Goal: Transaction & Acquisition: Obtain resource

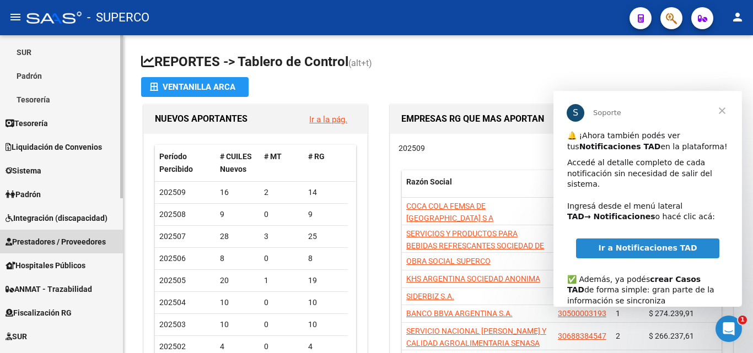
click at [50, 242] on span "Prestadores / Proveedores" at bounding box center [56, 242] width 100 height 12
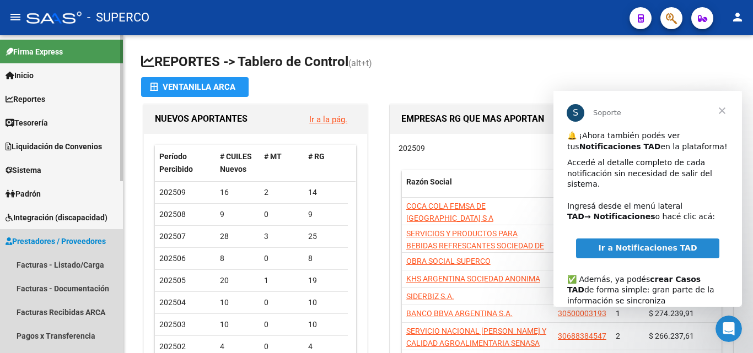
click at [39, 237] on span "Prestadores / Proveedores" at bounding box center [56, 241] width 100 height 12
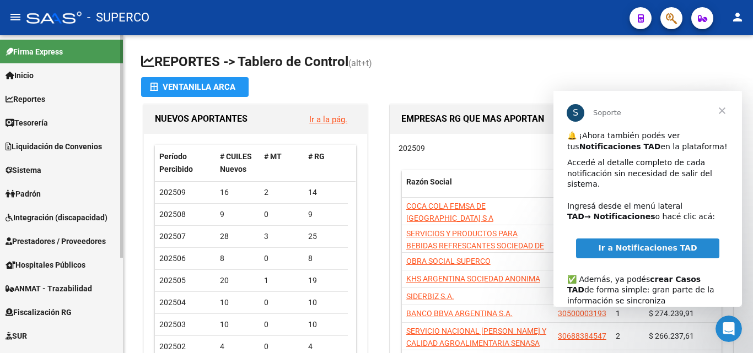
click at [43, 239] on span "Prestadores / Proveedores" at bounding box center [56, 241] width 100 height 12
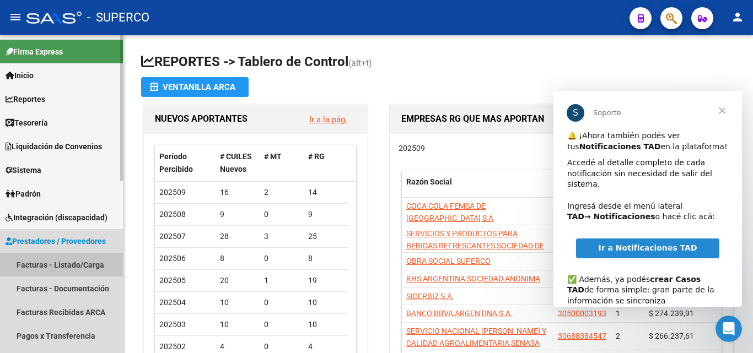
click at [39, 262] on link "Facturas - Listado/Carga" at bounding box center [61, 265] width 123 height 24
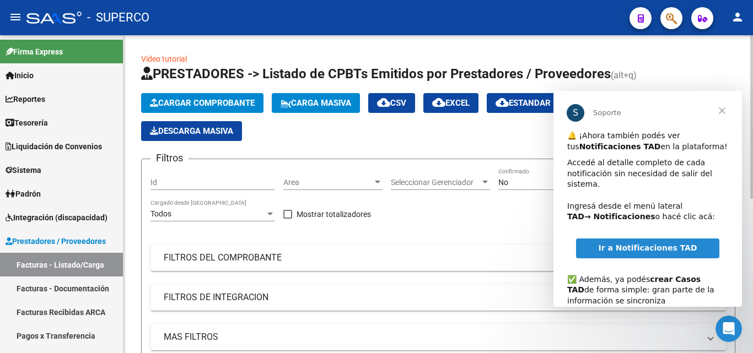
click at [296, 185] on span "Area" at bounding box center [327, 182] width 89 height 9
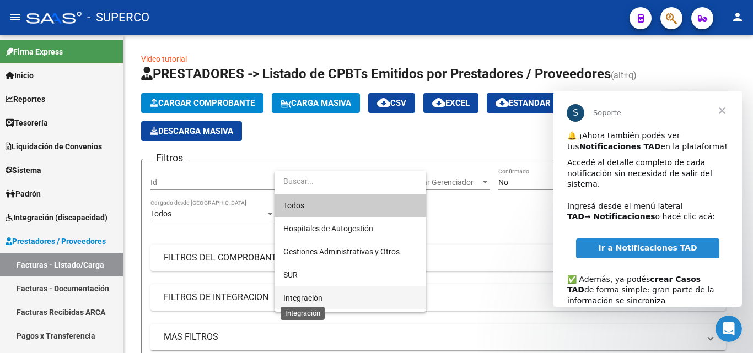
click at [305, 294] on span "Integración" at bounding box center [302, 298] width 39 height 9
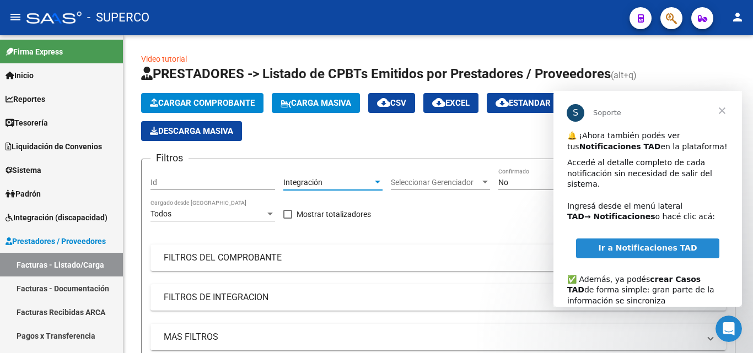
click at [720, 109] on span "Cerrar" at bounding box center [722, 111] width 40 height 40
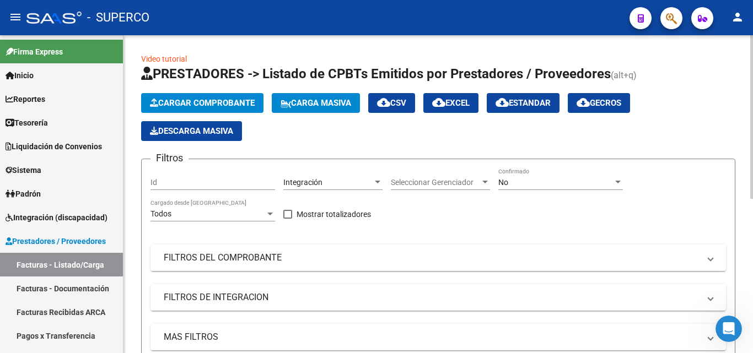
click at [523, 190] on div "No Confirmado" at bounding box center [560, 179] width 125 height 22
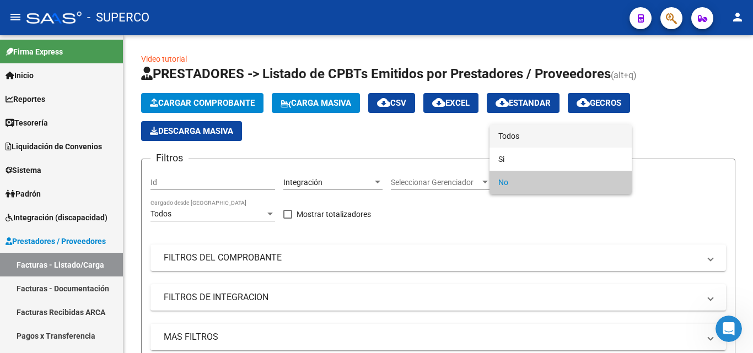
click at [515, 140] on span "Todos" at bounding box center [560, 136] width 125 height 23
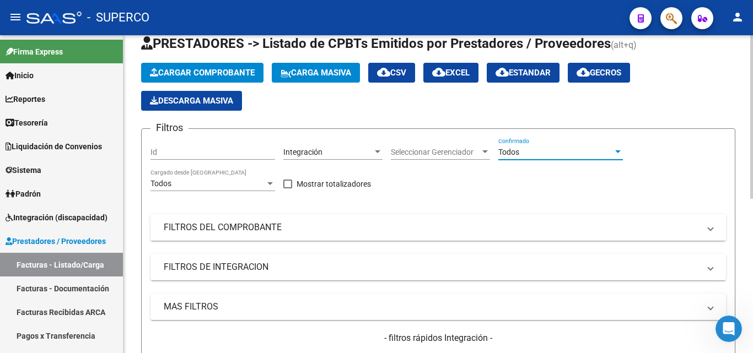
scroll to position [55, 0]
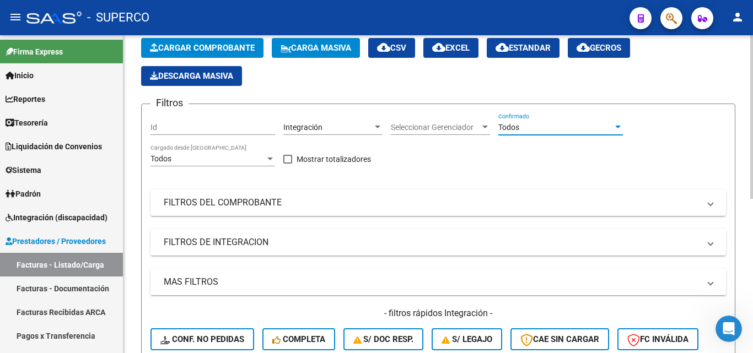
click at [209, 206] on mat-panel-title "FILTROS DEL COMPROBANTE" at bounding box center [432, 203] width 536 height 12
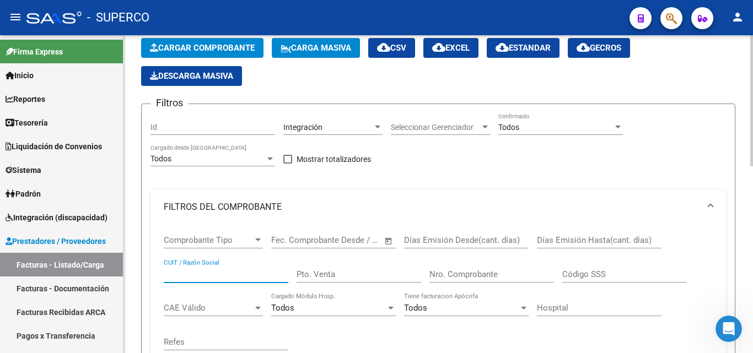
click at [192, 273] on input "CUIT / Razón Social" at bounding box center [226, 274] width 125 height 10
type input "[PERSON_NAME]"
click at [482, 276] on input "Nro. Comprobante" at bounding box center [491, 274] width 125 height 10
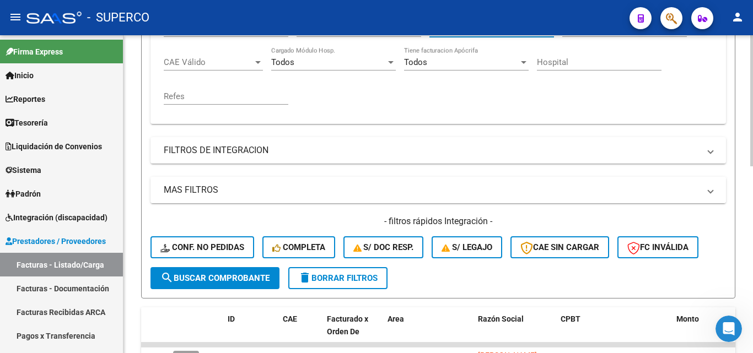
scroll to position [331, 0]
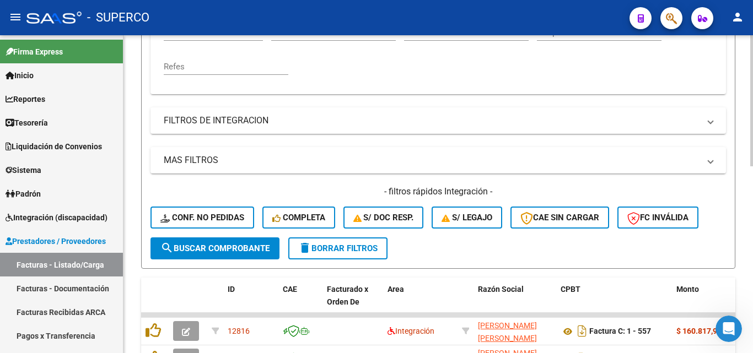
type input "56"
click at [213, 246] on span "search Buscar Comprobante" at bounding box center [214, 249] width 109 height 10
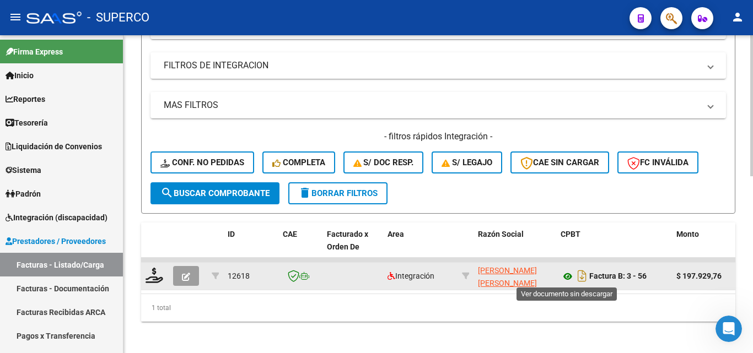
click at [567, 278] on icon at bounding box center [567, 276] width 14 height 13
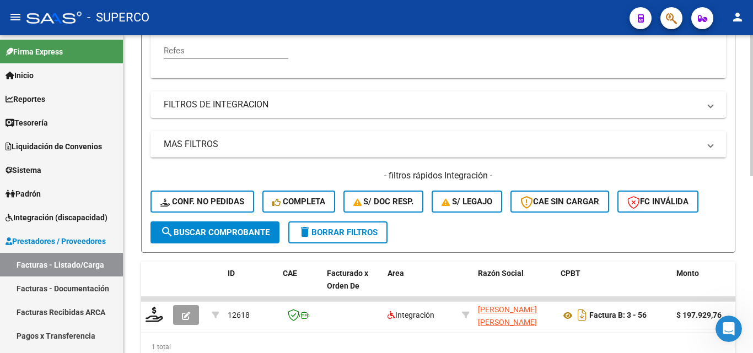
scroll to position [398, 0]
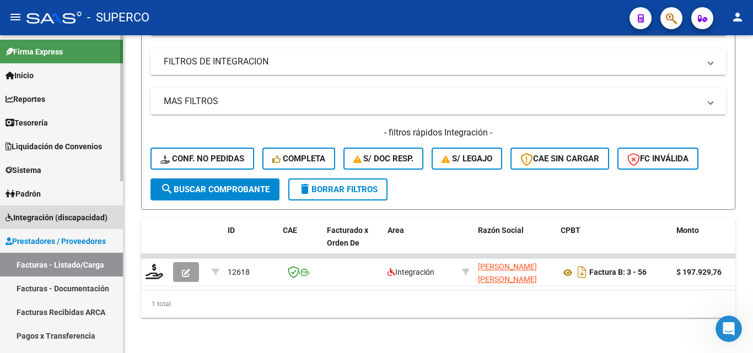
click at [56, 217] on span "Integración (discapacidad)" at bounding box center [57, 218] width 102 height 12
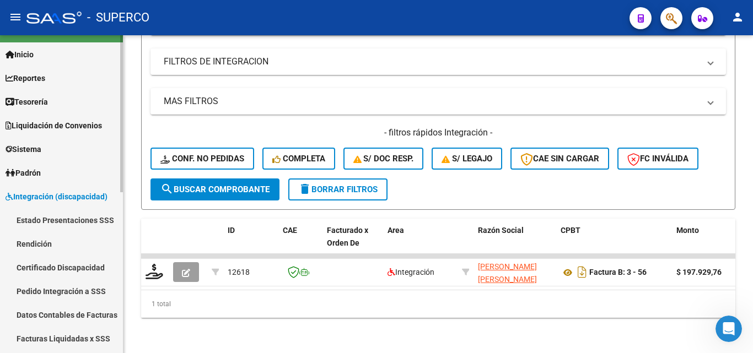
scroll to position [55, 0]
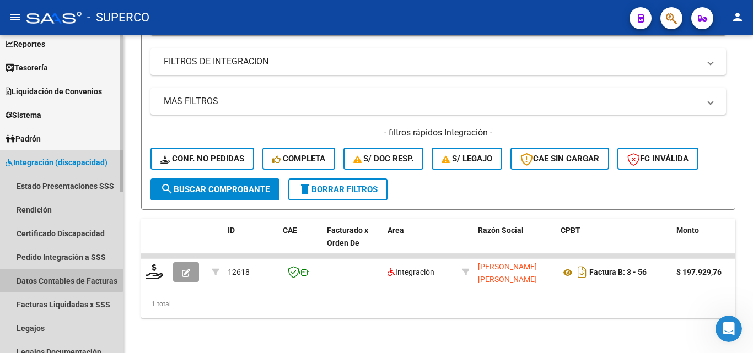
click at [52, 279] on link "Datos Contables de Facturas" at bounding box center [61, 281] width 123 height 24
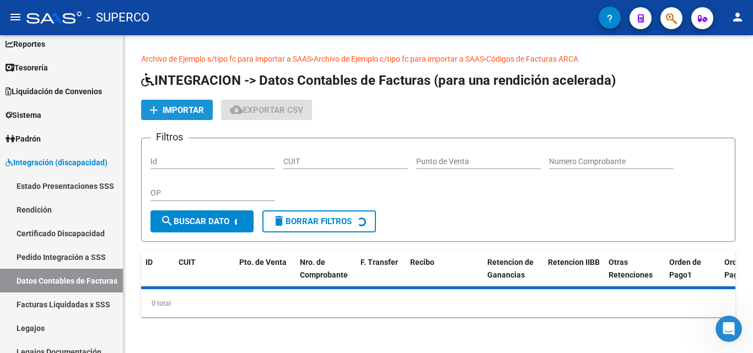
click at [176, 115] on span "Importar" at bounding box center [183, 110] width 41 height 10
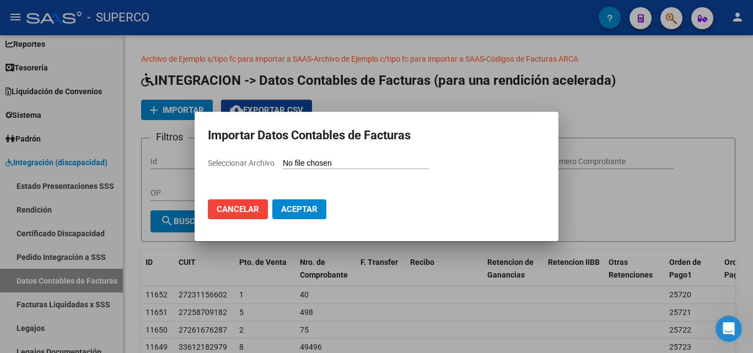
click at [292, 163] on input "Seleccionar Archivo" at bounding box center [356, 164] width 146 height 10
type input "C:\fakepath\Facturas (48).csv"
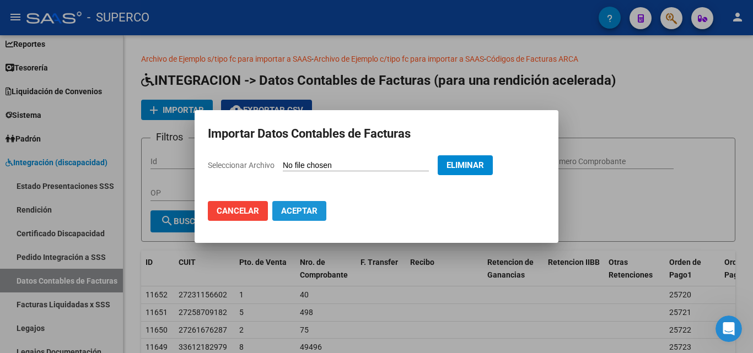
click at [296, 210] on span "Aceptar" at bounding box center [299, 211] width 36 height 10
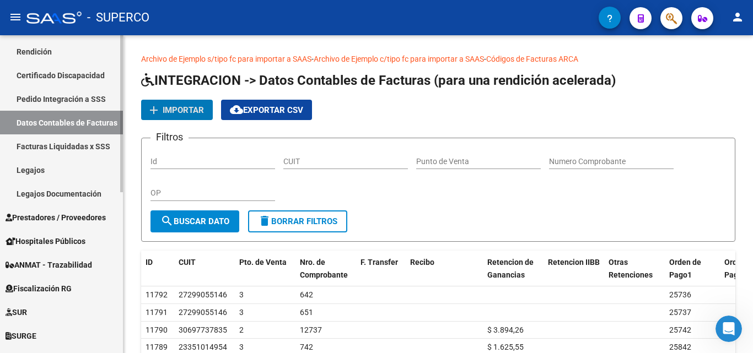
scroll to position [220, 0]
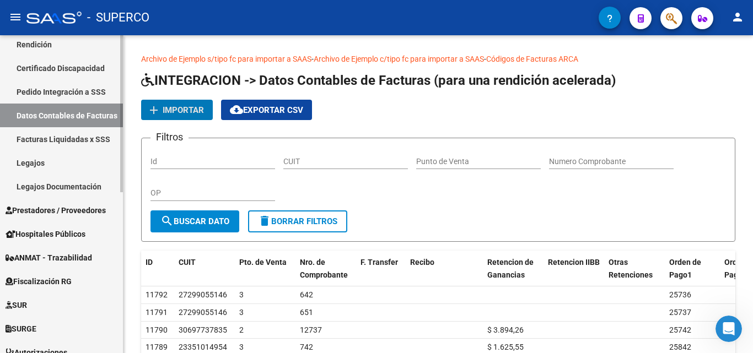
click at [49, 207] on span "Prestadores / Proveedores" at bounding box center [56, 210] width 100 height 12
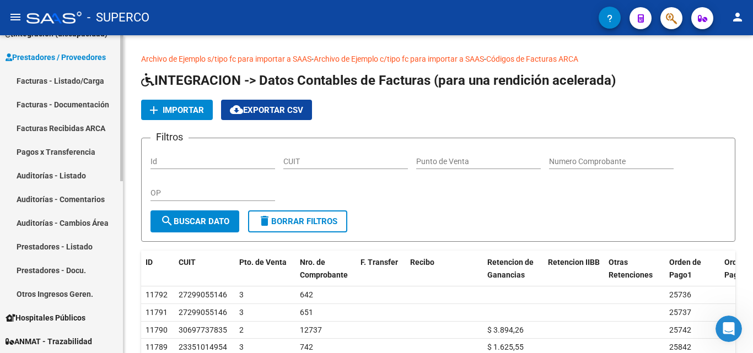
scroll to position [165, 0]
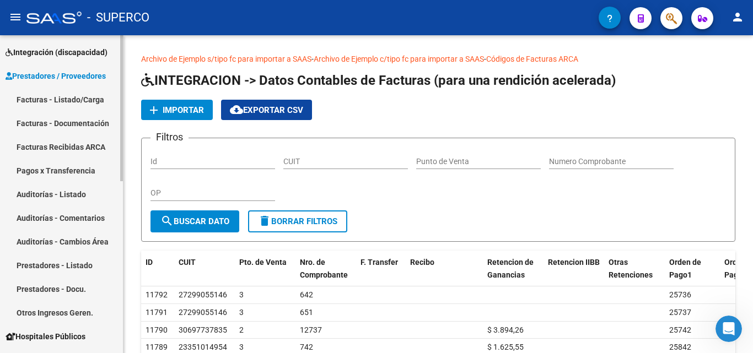
click at [61, 101] on link "Facturas - Listado/Carga" at bounding box center [61, 100] width 123 height 24
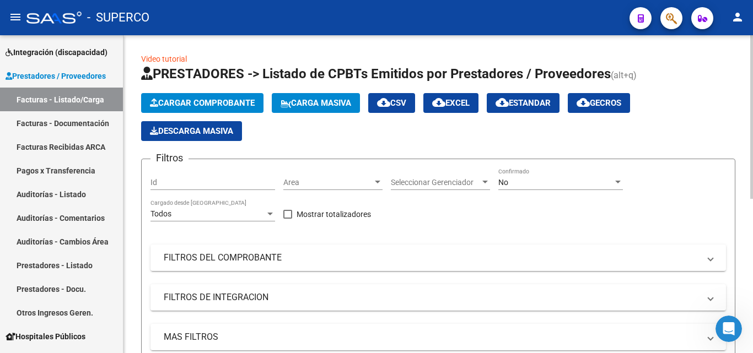
click at [513, 183] on div "No" at bounding box center [555, 182] width 115 height 9
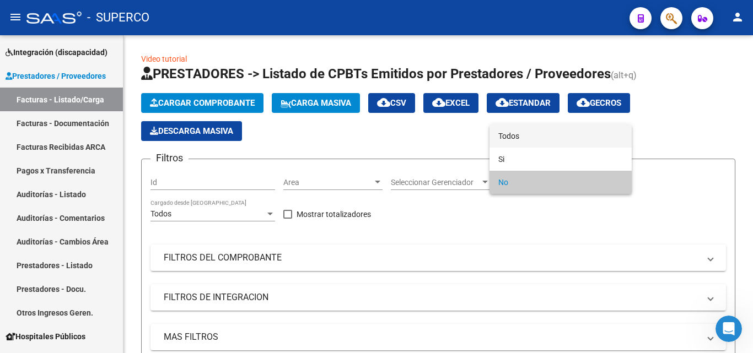
click at [522, 134] on span "Todos" at bounding box center [560, 136] width 125 height 23
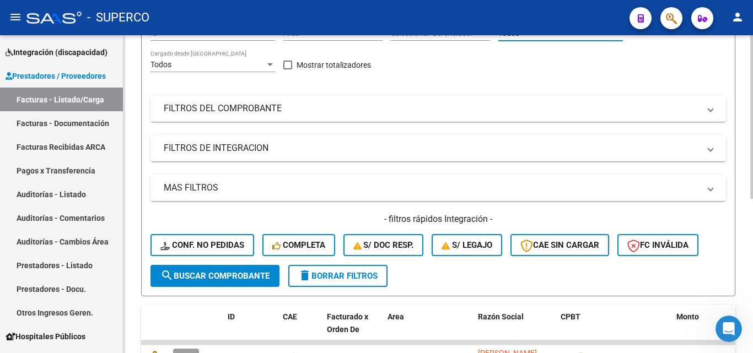
scroll to position [165, 0]
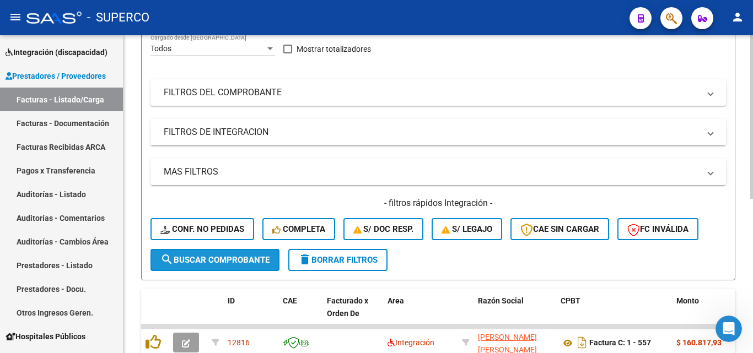
click at [232, 256] on span "search Buscar Comprobante" at bounding box center [214, 260] width 109 height 10
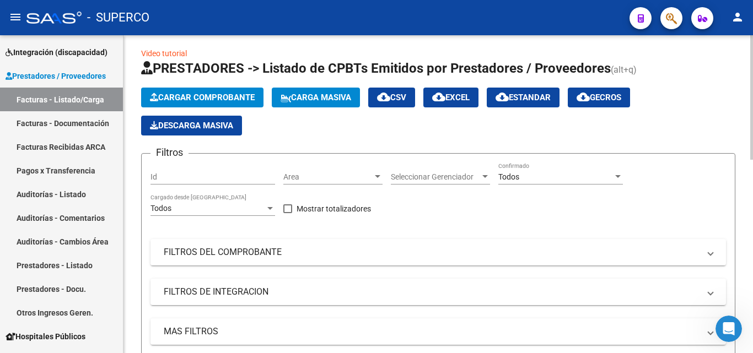
scroll to position [0, 0]
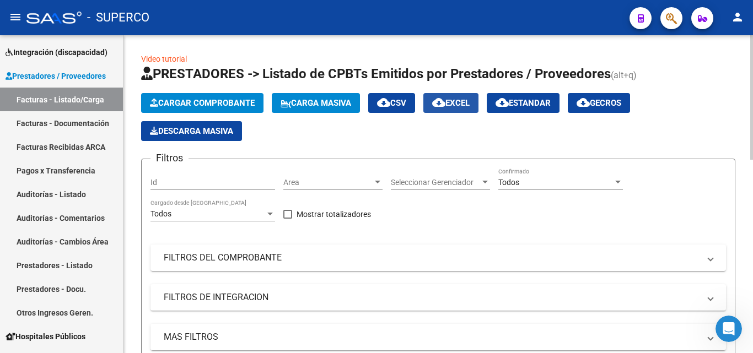
click at [463, 106] on span "cloud_download EXCEL" at bounding box center [450, 103] width 37 height 10
click at [361, 144] on app-list-header "PRESTADORES -> Listado de CPBTs Emitidos por Prestadores / Proveedores (alt+q) …" at bounding box center [438, 255] width 594 height 381
click at [508, 183] on span "Todos" at bounding box center [508, 182] width 21 height 9
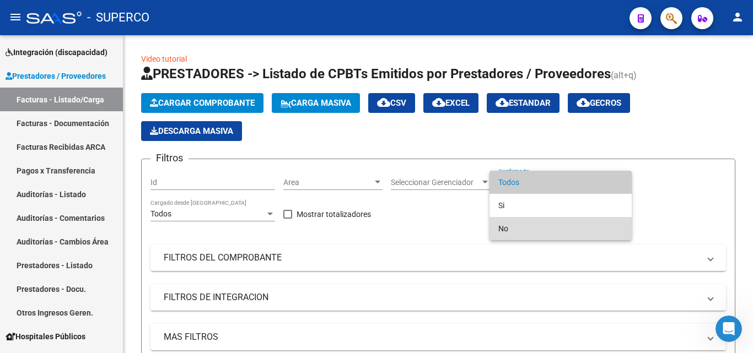
click at [502, 226] on span "No" at bounding box center [560, 228] width 125 height 23
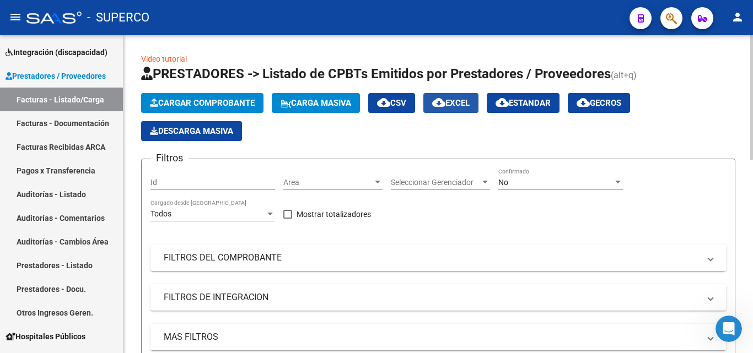
click at [462, 102] on span "cloud_download EXCEL" at bounding box center [450, 103] width 37 height 10
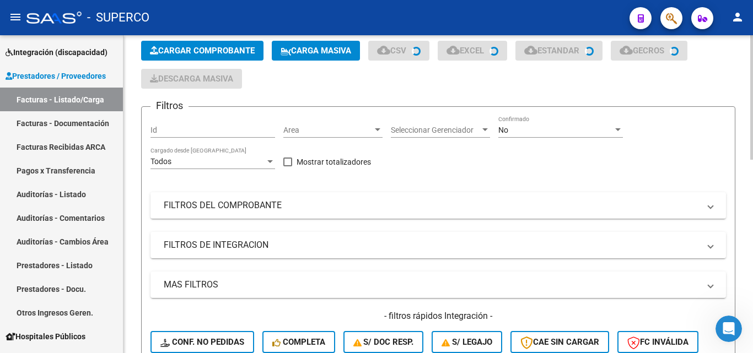
scroll to position [110, 0]
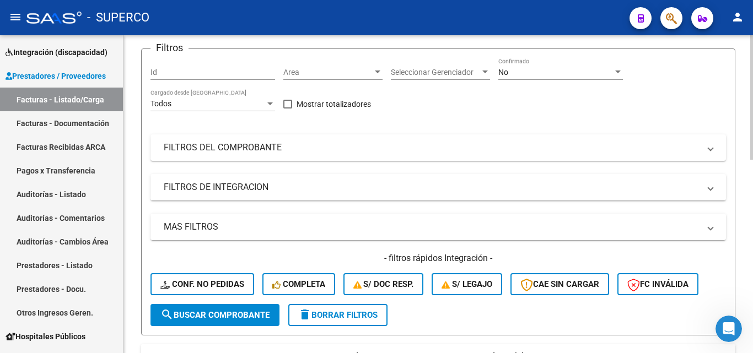
click at [219, 313] on span "search Buscar Comprobante" at bounding box center [214, 315] width 109 height 10
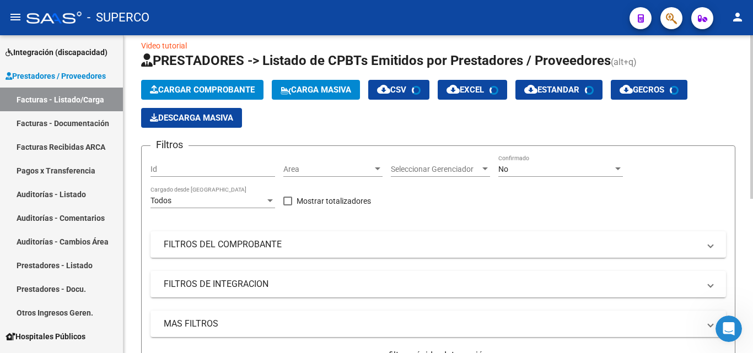
scroll to position [0, 0]
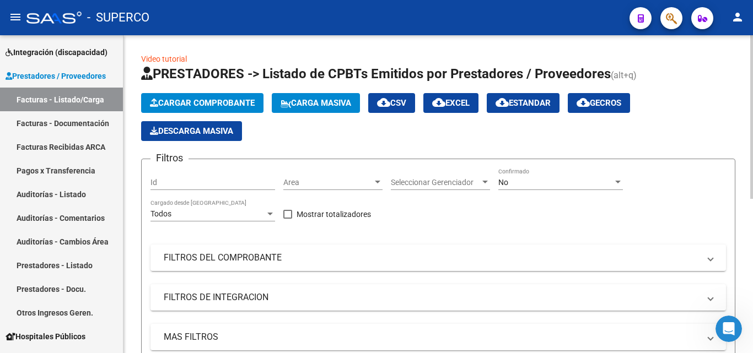
click at [469, 103] on span "cloud_download EXCEL" at bounding box center [450, 103] width 37 height 10
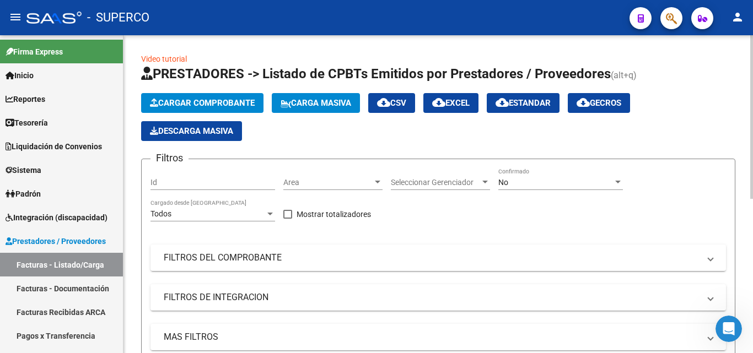
click at [507, 185] on span "No" at bounding box center [503, 182] width 10 height 9
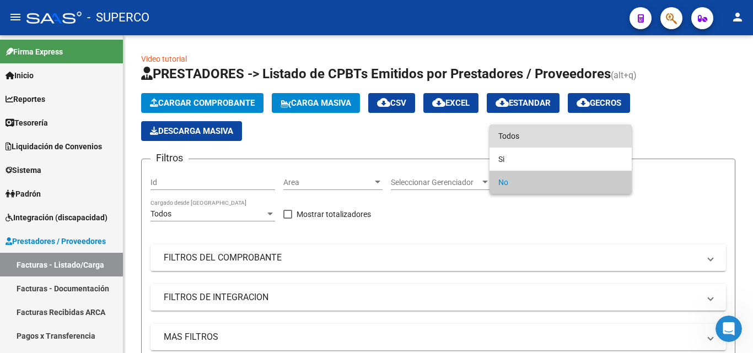
click at [509, 142] on span "Todos" at bounding box center [560, 136] width 125 height 23
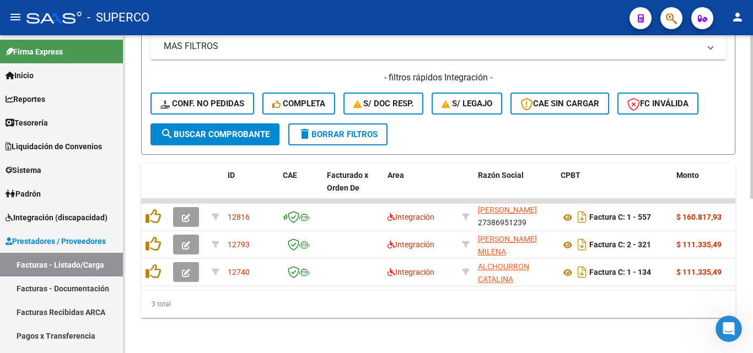
scroll to position [300, 0]
click at [234, 129] on span "search Buscar Comprobante" at bounding box center [214, 134] width 109 height 10
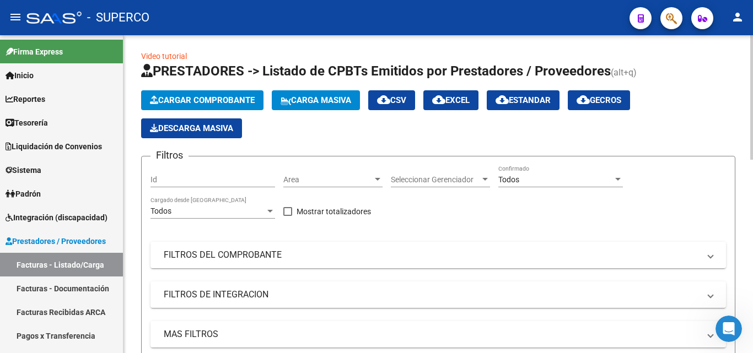
scroll to position [0, 0]
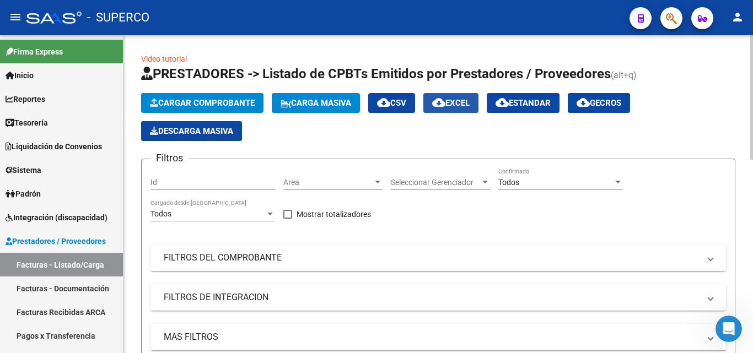
click at [466, 106] on span "cloud_download EXCEL" at bounding box center [450, 103] width 37 height 10
click at [528, 104] on span "cloud_download Estandar" at bounding box center [522, 103] width 55 height 10
